Goal: Find contact information: Obtain details needed to contact an individual or organization

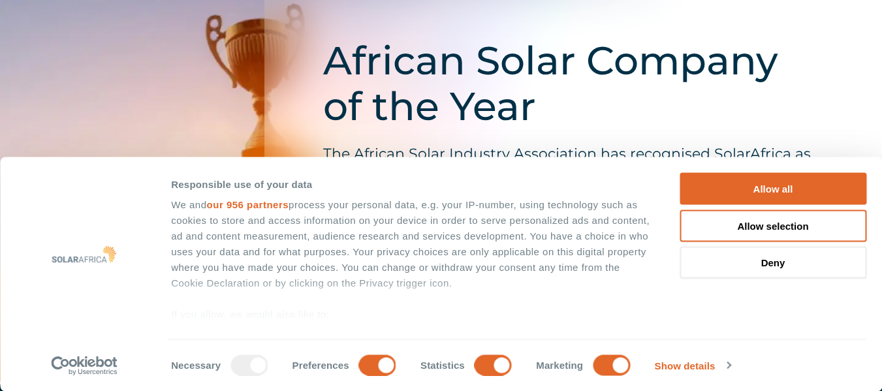
scroll to position [2416, 0]
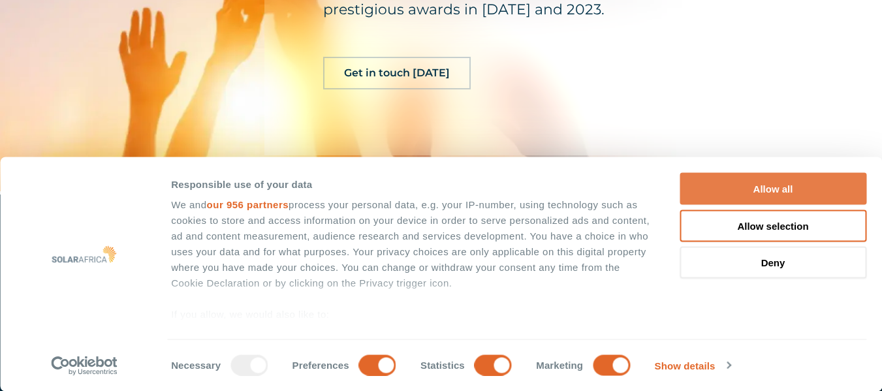
drag, startPoint x: 754, startPoint y: 187, endPoint x: 739, endPoint y: 175, distance: 19.1
click at [753, 187] on button "Allow all" at bounding box center [773, 189] width 187 height 32
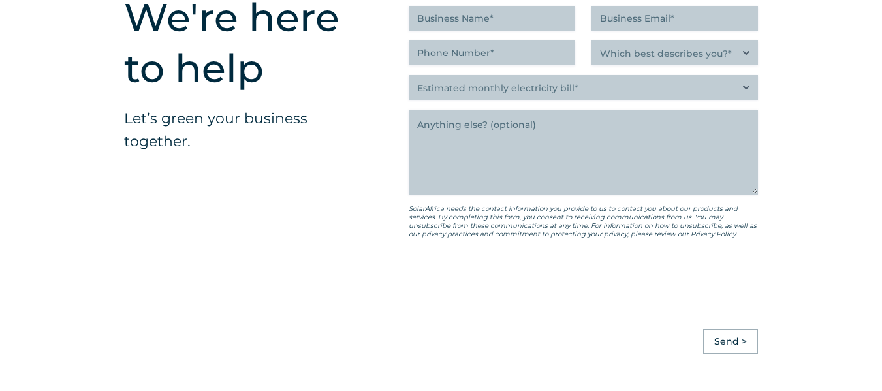
scroll to position [3723, 0]
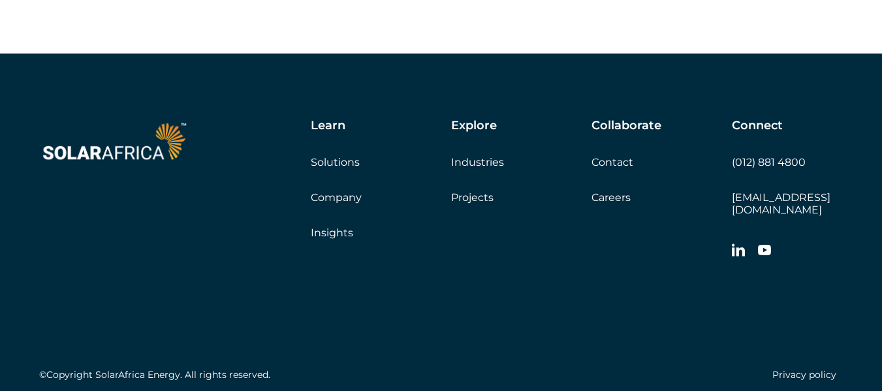
click at [617, 161] on link "Contact" at bounding box center [613, 162] width 42 height 12
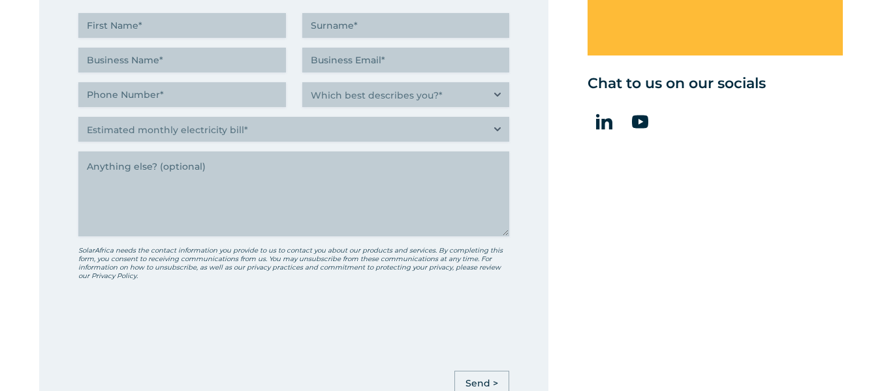
scroll to position [718, 0]
